Goal: Task Accomplishment & Management: Manage account settings

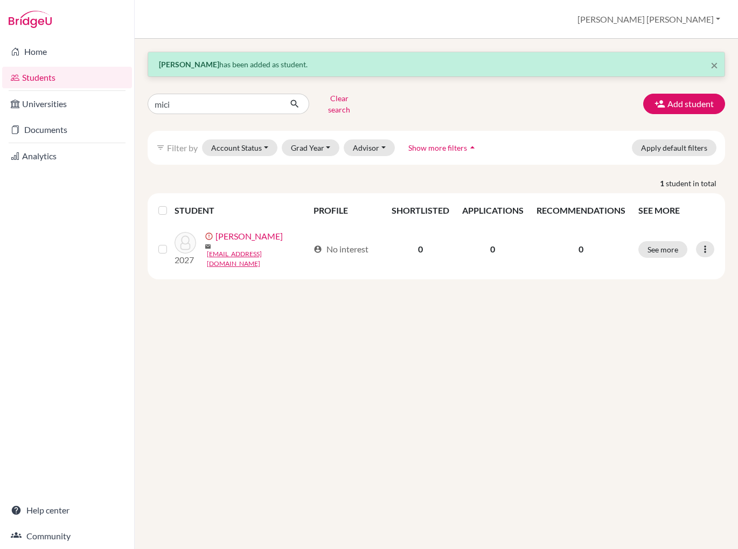
click at [48, 81] on link "Students" at bounding box center [67, 78] width 130 height 22
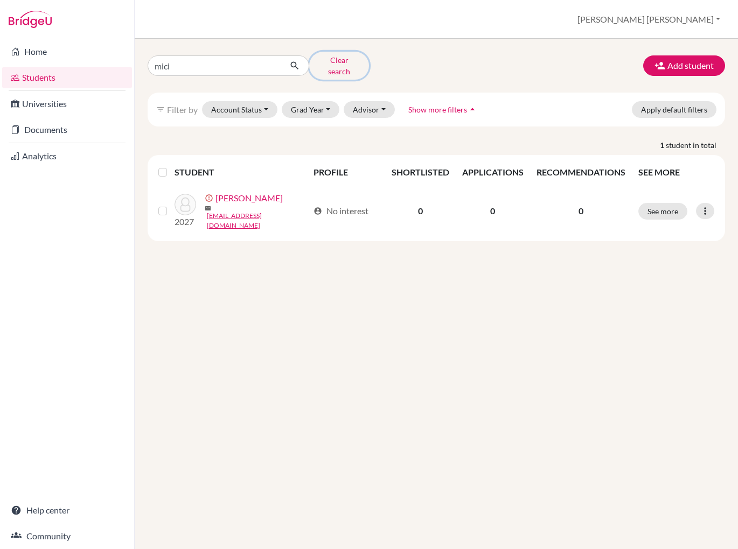
click at [342, 62] on button "Clear search" at bounding box center [339, 66] width 60 height 28
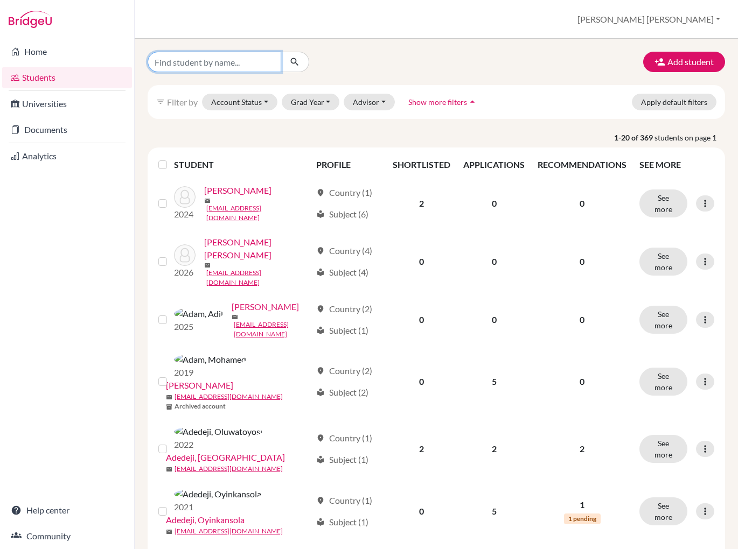
click at [181, 65] on input "Find student by name..." at bounding box center [215, 62] width 134 height 20
type input "aditya"
click button "submit" at bounding box center [294, 62] width 29 height 20
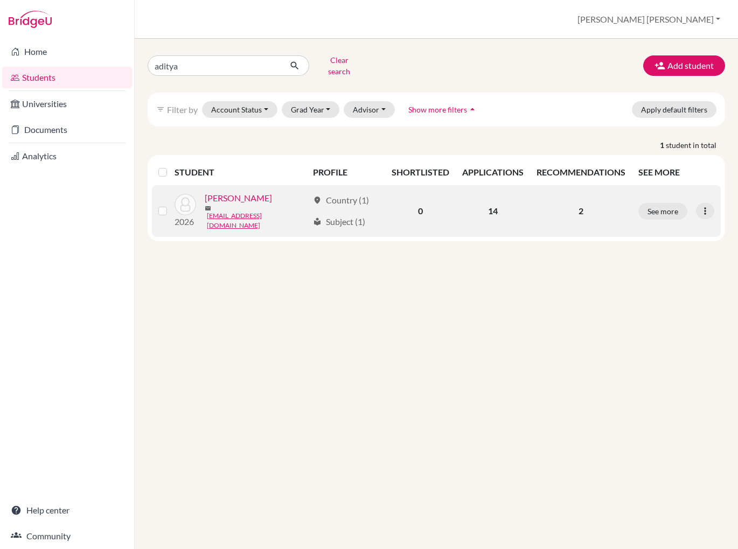
click at [245, 200] on link "[PERSON_NAME]" at bounding box center [238, 198] width 67 height 13
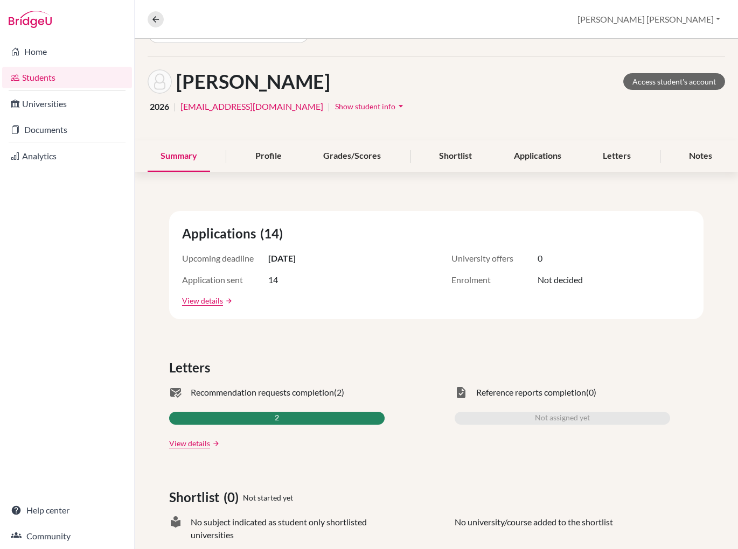
scroll to position [30, 0]
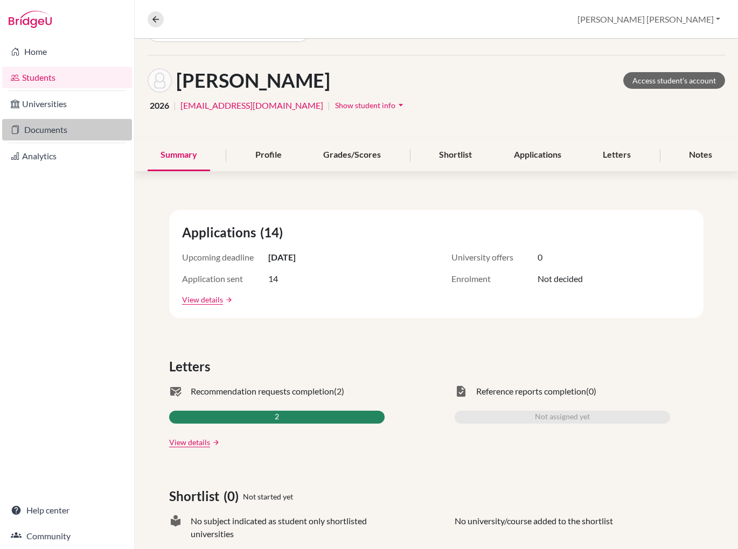
click at [34, 130] on link "Documents" at bounding box center [67, 130] width 130 height 22
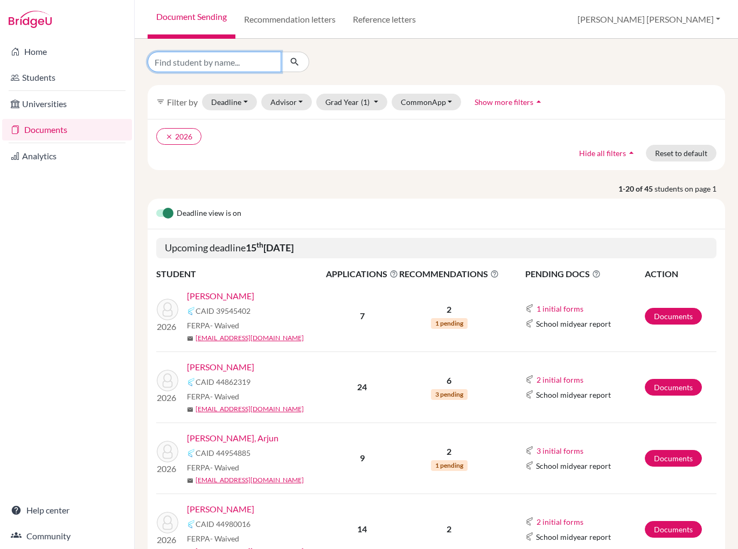
click at [173, 64] on input "Find student by name..." at bounding box center [215, 62] width 134 height 20
type input "aditya"
click button "submit" at bounding box center [294, 62] width 29 height 20
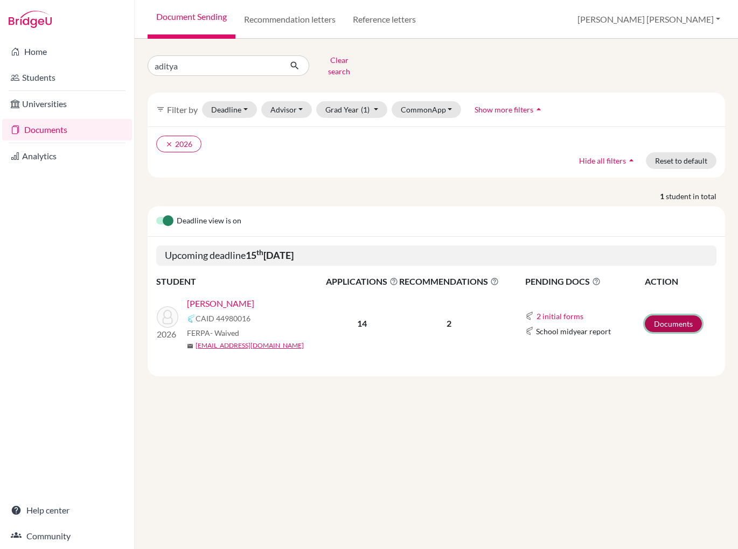
click at [666, 317] on link "Documents" at bounding box center [672, 323] width 57 height 17
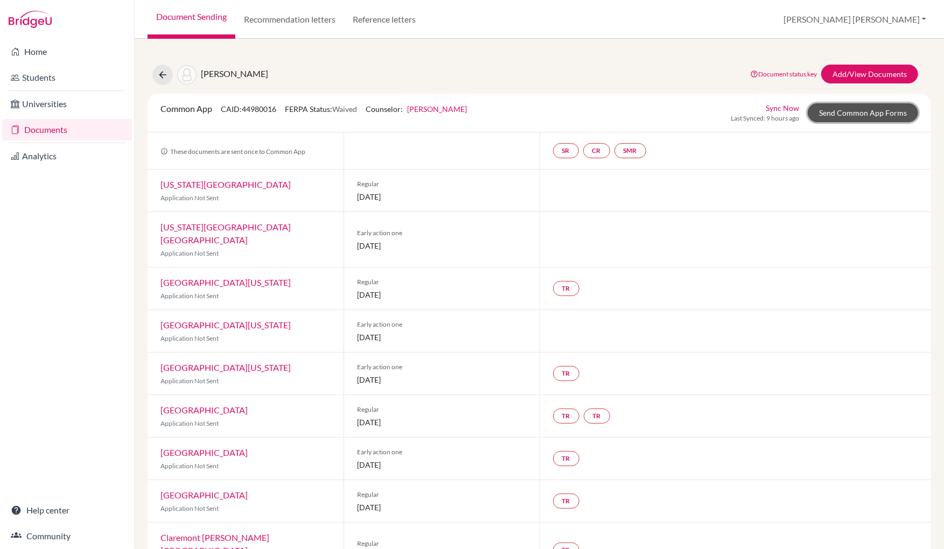
click at [737, 113] on link "Send Common App Forms" at bounding box center [863, 112] width 110 height 19
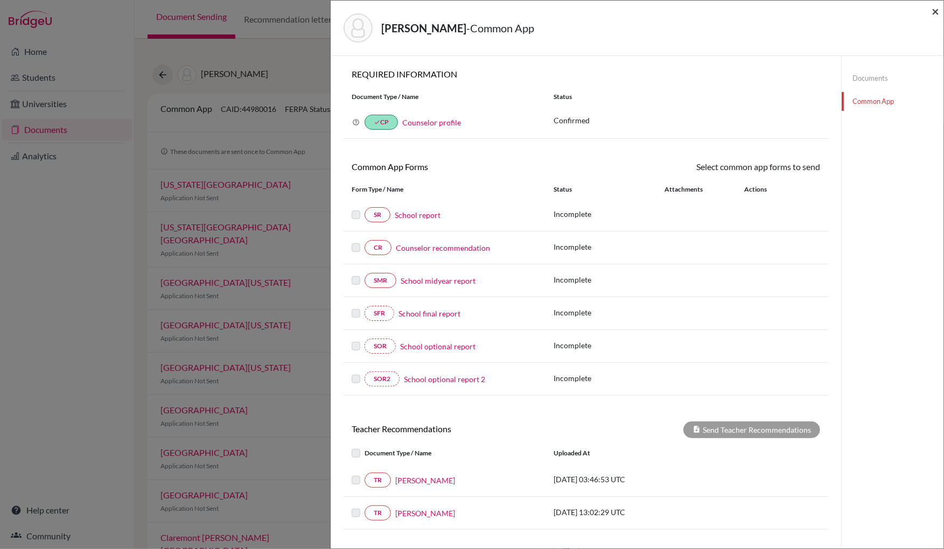
click at [737, 11] on span "×" at bounding box center [935, 11] width 8 height 16
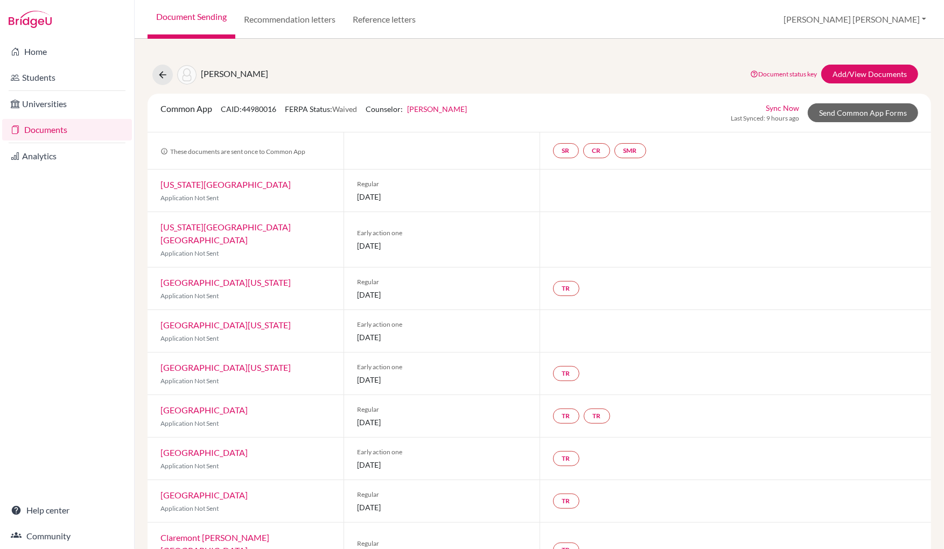
click at [202, 188] on link "[US_STATE][GEOGRAPHIC_DATA]" at bounding box center [225, 184] width 130 height 10
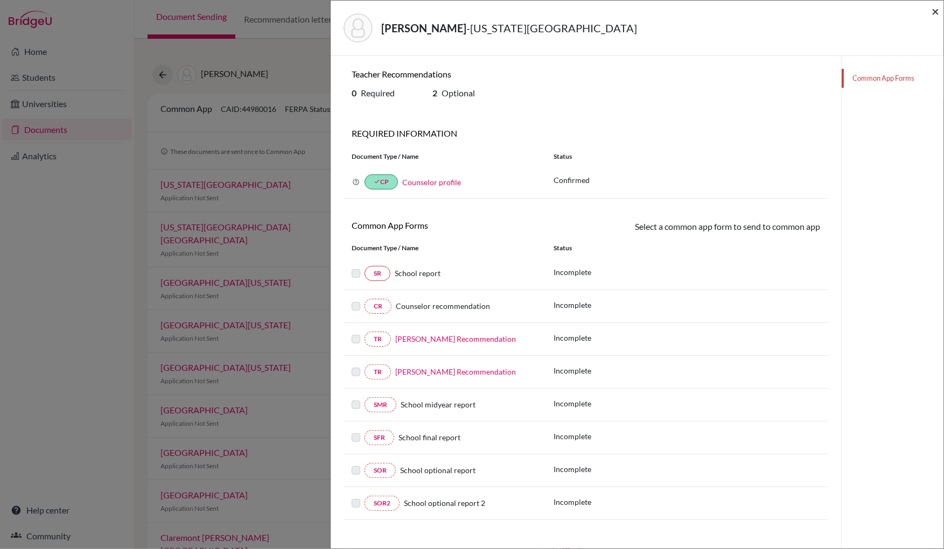
click at [737, 10] on span "×" at bounding box center [935, 11] width 8 height 16
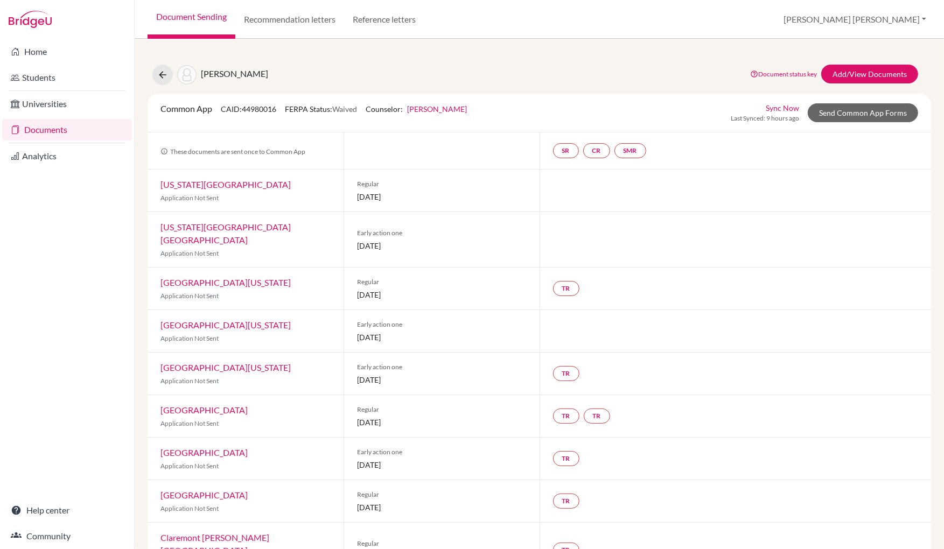
click at [244, 320] on link "[GEOGRAPHIC_DATA][US_STATE]" at bounding box center [225, 325] width 130 height 10
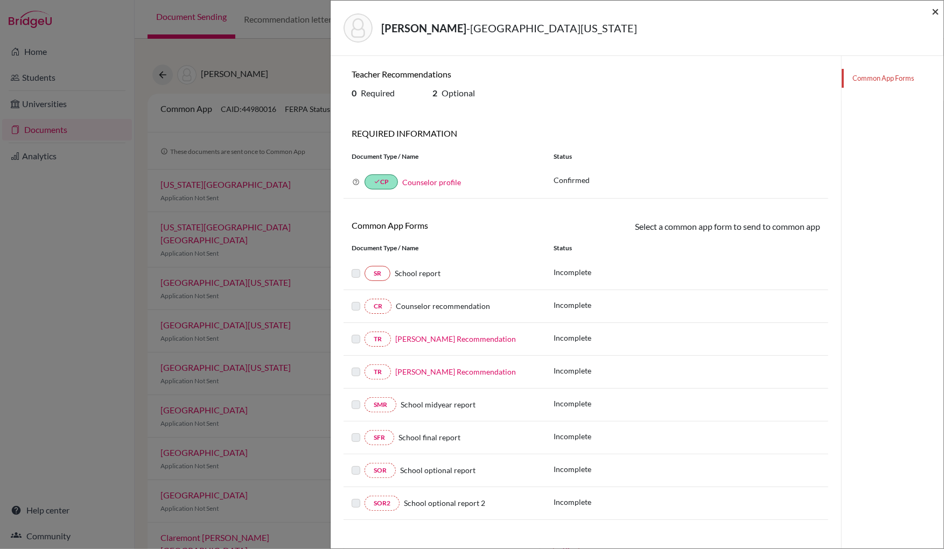
click at [737, 10] on span "×" at bounding box center [935, 11] width 8 height 16
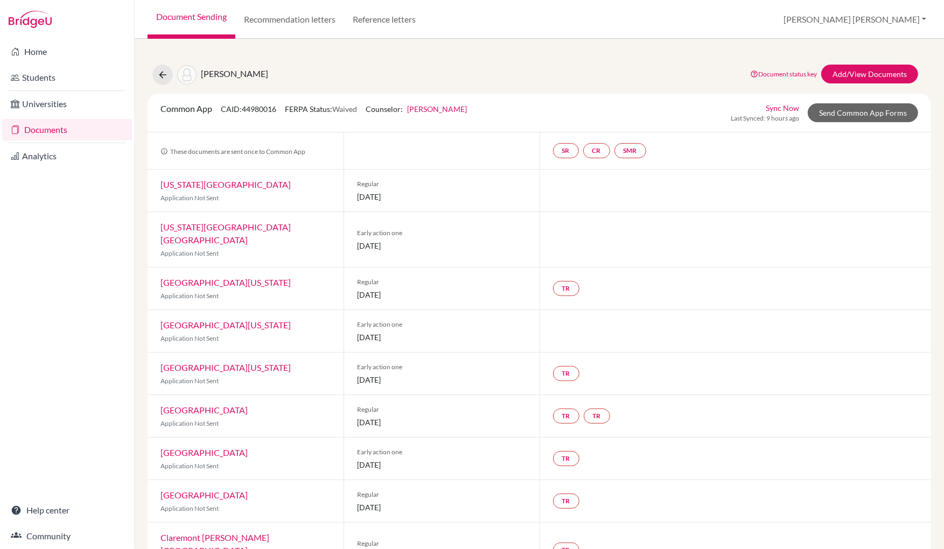
click at [230, 277] on link "[GEOGRAPHIC_DATA][US_STATE]" at bounding box center [225, 282] width 130 height 10
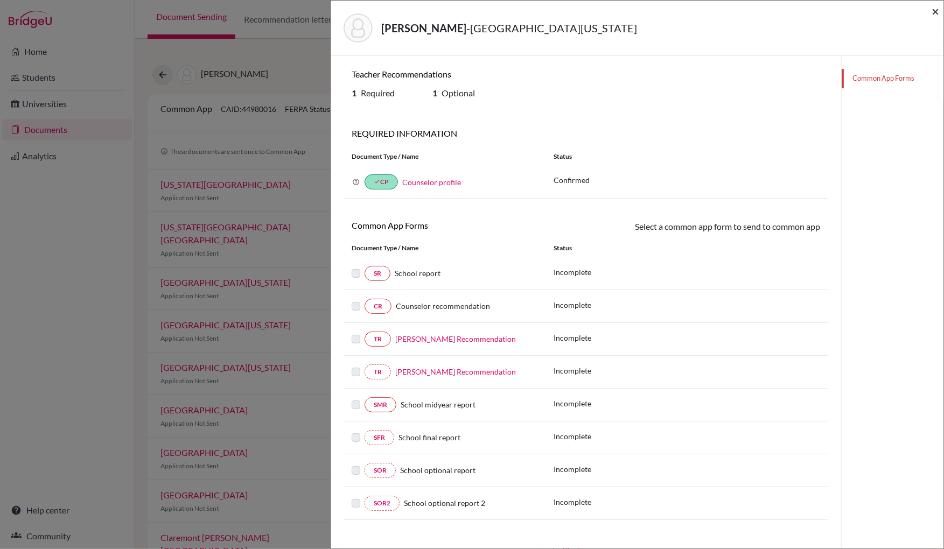
click at [737, 13] on span "×" at bounding box center [935, 11] width 8 height 16
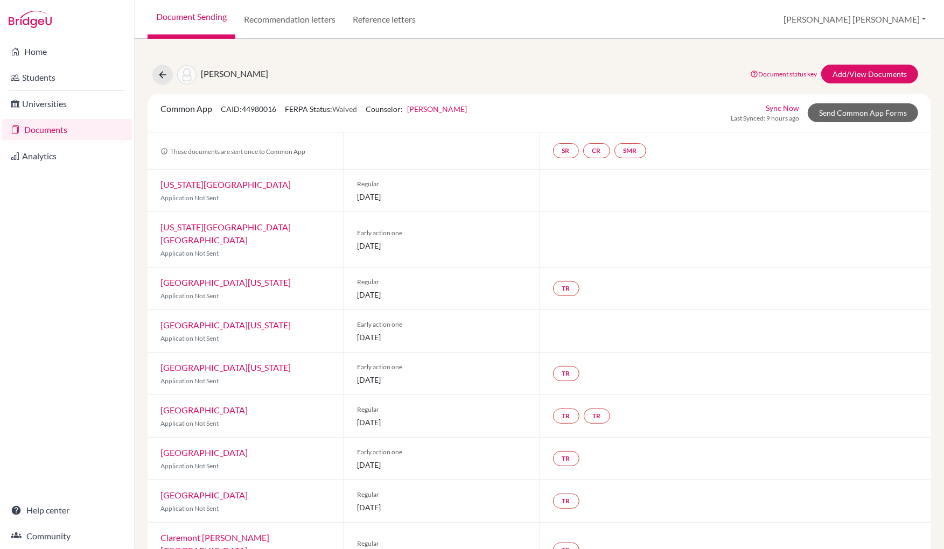
click at [213, 362] on link "[GEOGRAPHIC_DATA][US_STATE]" at bounding box center [225, 367] width 130 height 10
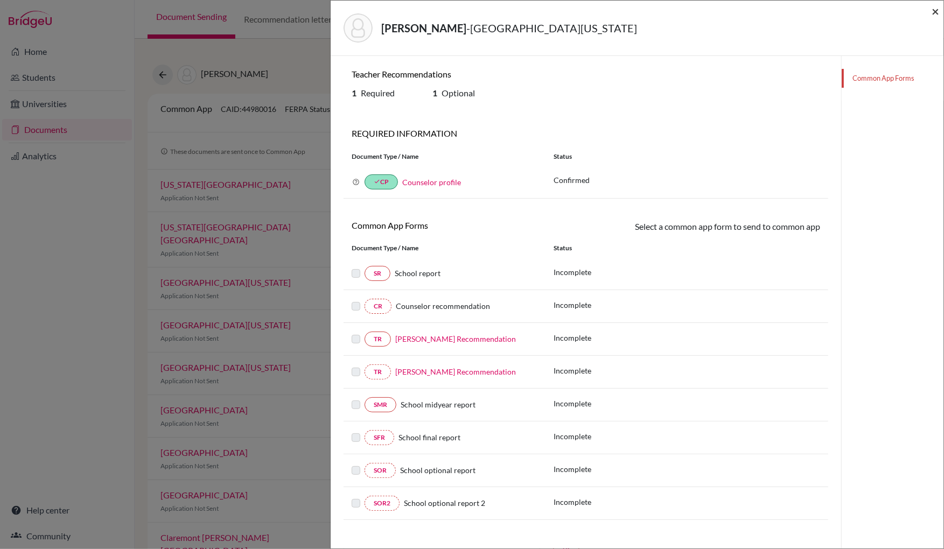
click at [737, 15] on span "×" at bounding box center [935, 11] width 8 height 16
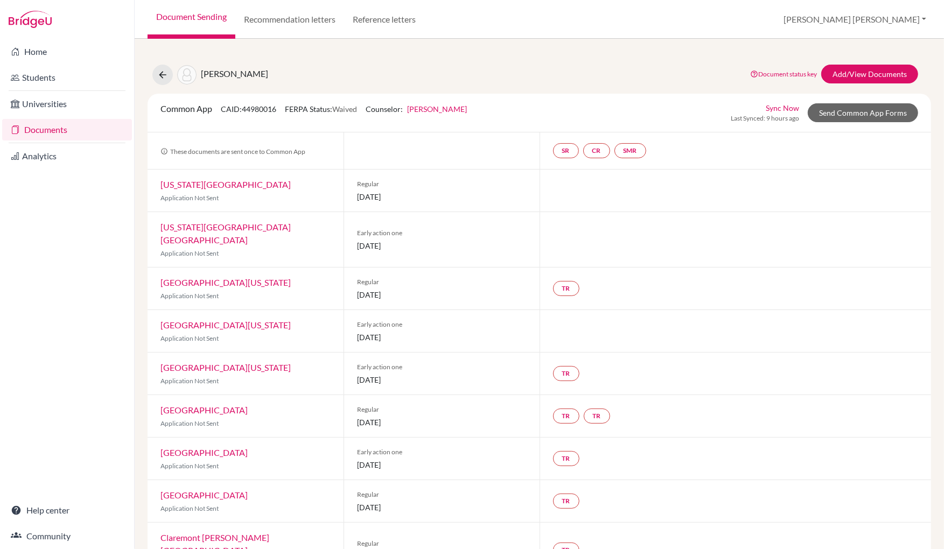
click at [184, 405] on link "[GEOGRAPHIC_DATA]" at bounding box center [203, 410] width 87 height 10
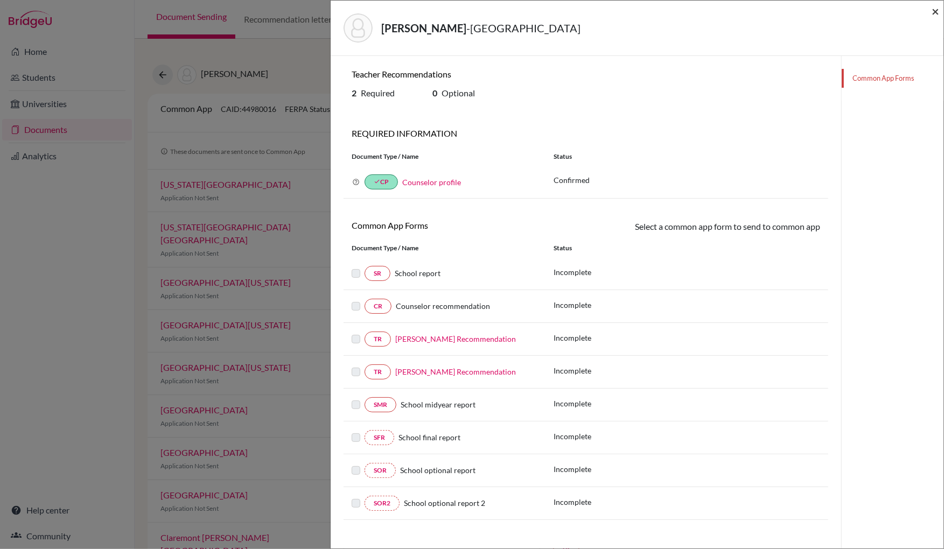
click at [737, 9] on span "×" at bounding box center [935, 11] width 8 height 16
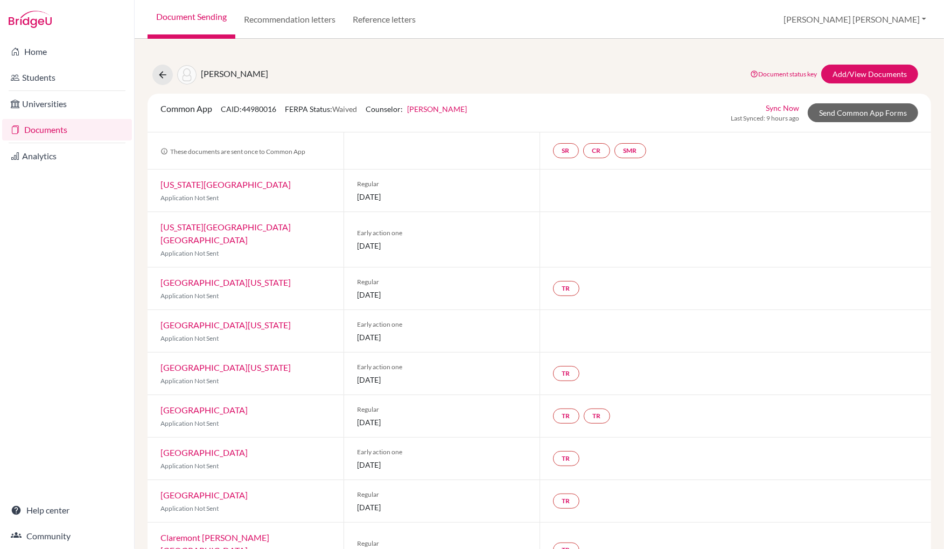
click at [185, 447] on link "[GEOGRAPHIC_DATA]" at bounding box center [203, 452] width 87 height 10
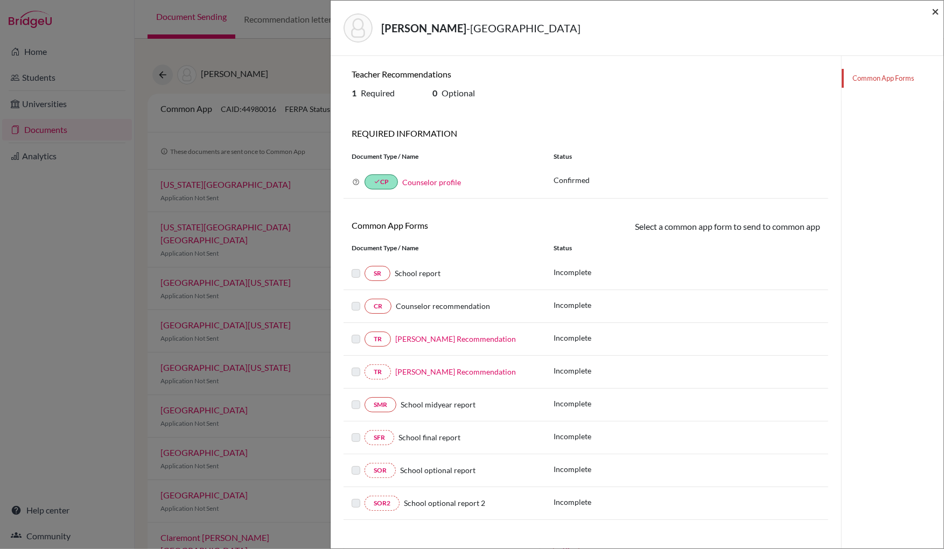
click at [737, 12] on span "×" at bounding box center [935, 11] width 8 height 16
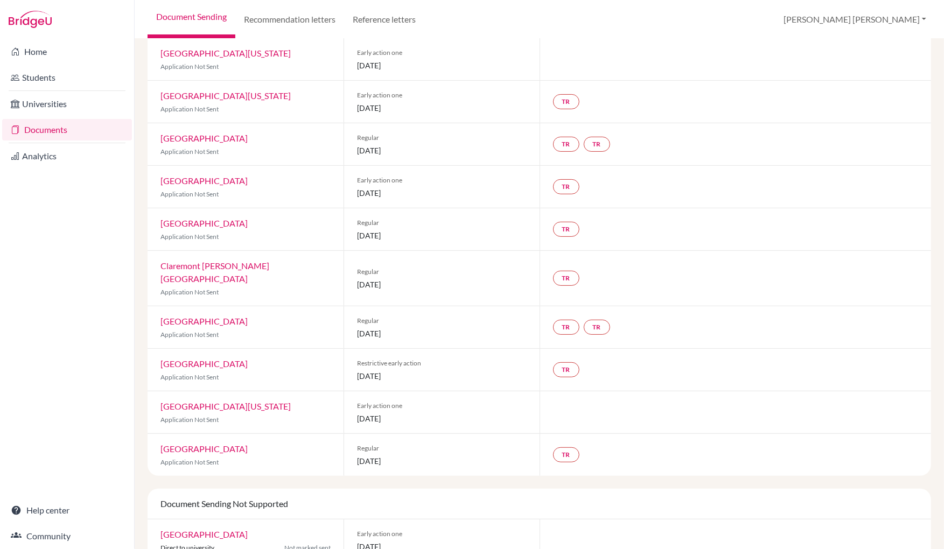
scroll to position [256, 0]
